Goal: Task Accomplishment & Management: Use online tool/utility

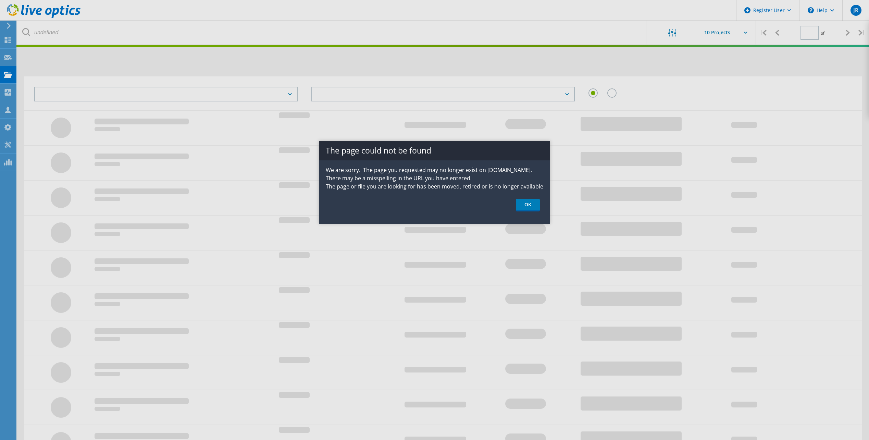
type input "1"
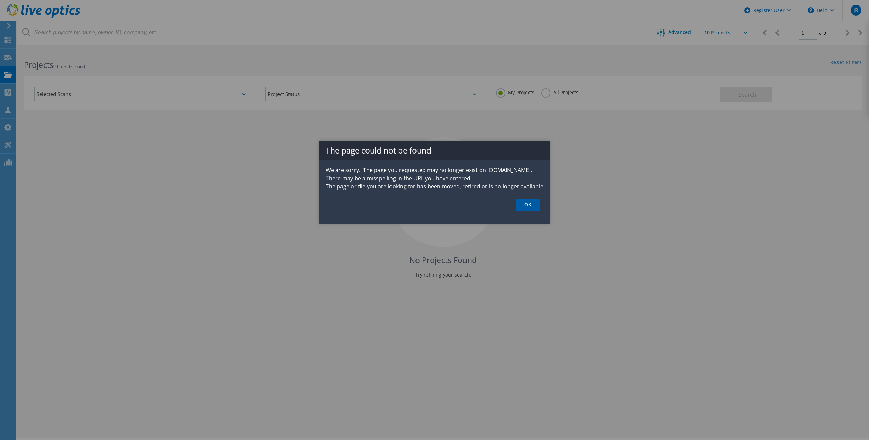
click at [530, 206] on link "OK" at bounding box center [528, 205] width 24 height 13
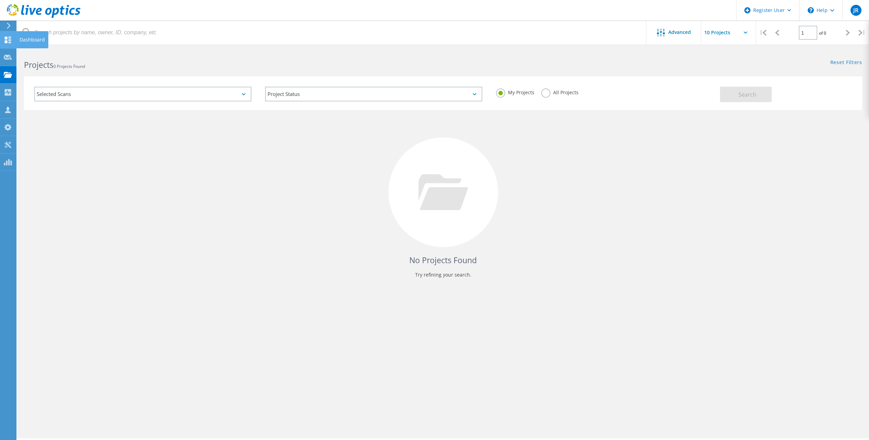
click at [19, 41] on div "Dashboard" at bounding box center [32, 39] width 32 height 17
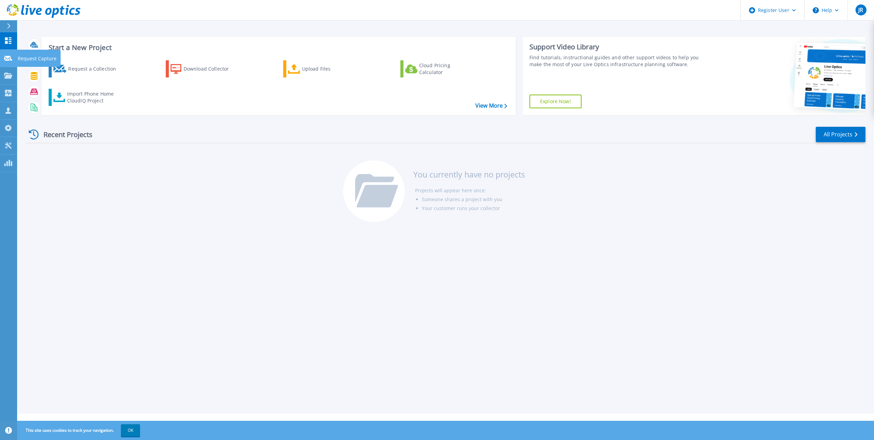
click at [10, 58] on icon at bounding box center [8, 58] width 8 height 5
